Goal: Information Seeking & Learning: Learn about a topic

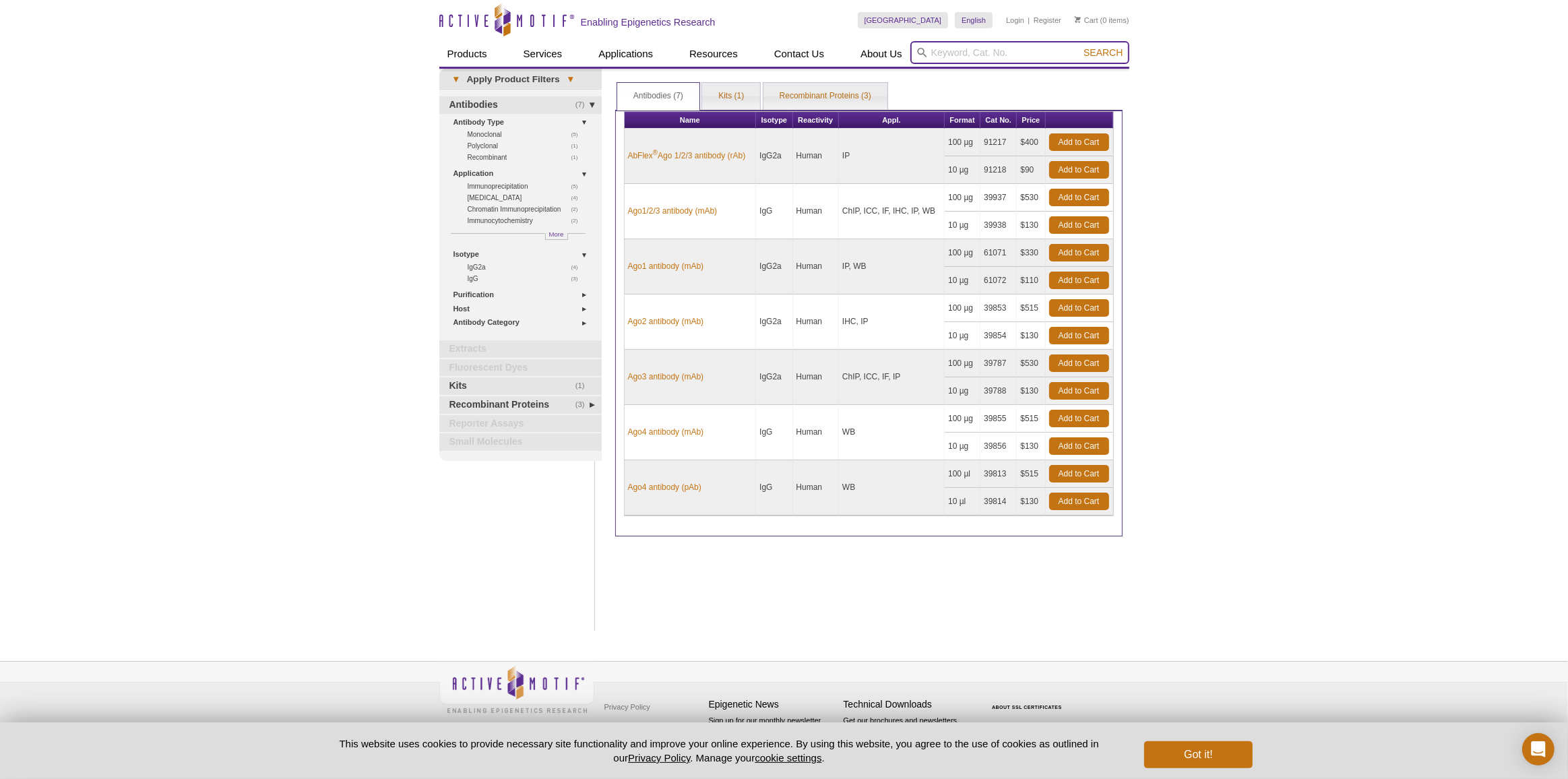
click at [924, 45] on input "search" at bounding box center [1019, 52] width 219 height 23
paste input "13100"
type input "13100"
click at [1079, 47] on button "Search" at bounding box center [1103, 52] width 47 height 12
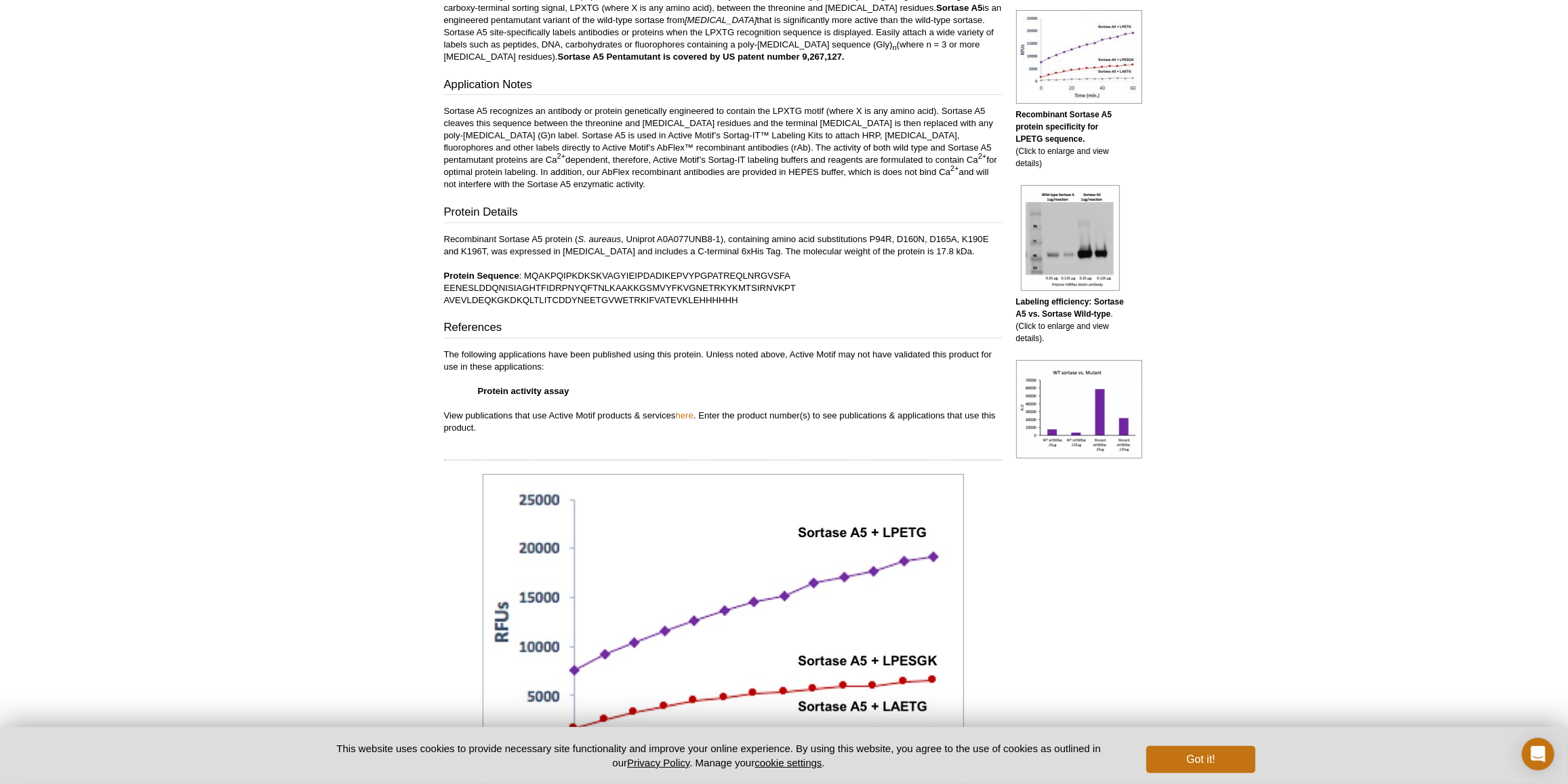
scroll to position [246, 0]
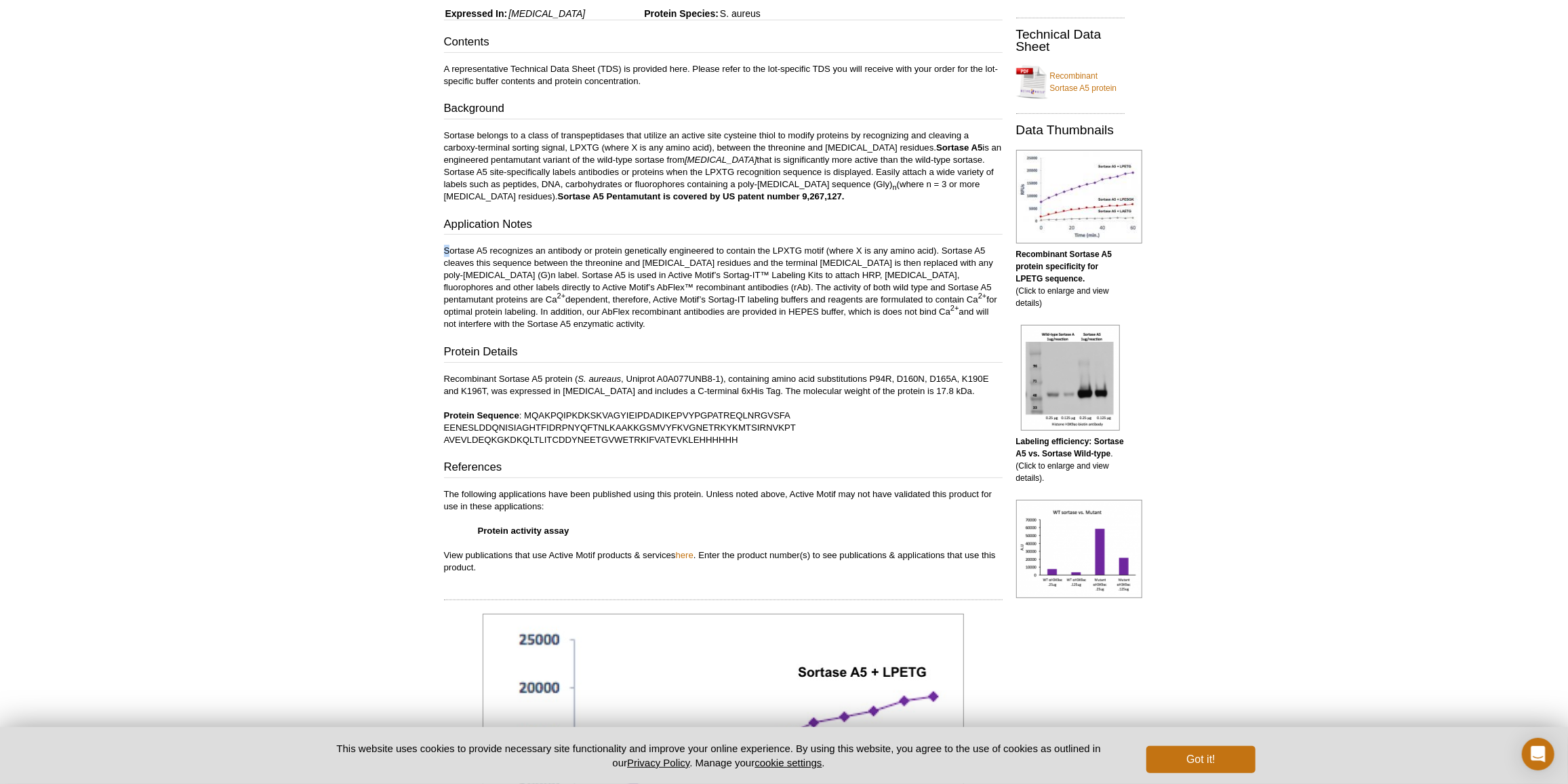
drag, startPoint x: 449, startPoint y: 243, endPoint x: 703, endPoint y: 230, distance: 254.3
click at [703, 230] on div "Contents A representative Technical Data Sheet (TDS) is provided here. Please r…" at bounding box center [723, 304] width 559 height 540
click at [396, 414] on div "Active Motif Logo Enabling Epigenetics Research 0 Search Skip to content Active…" at bounding box center [784, 727] width 1568 height 1947
